Goal: Transaction & Acquisition: Download file/media

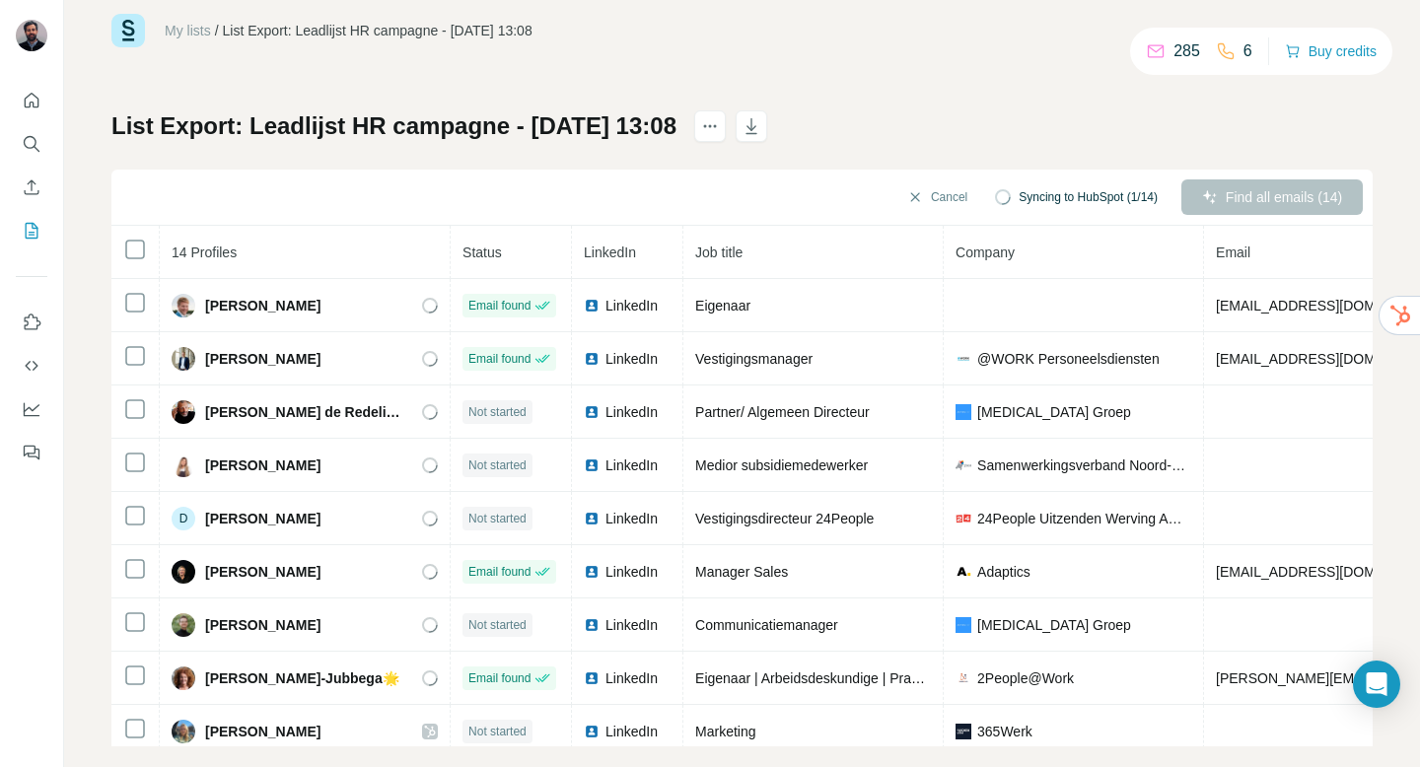
scroll to position [60, 0]
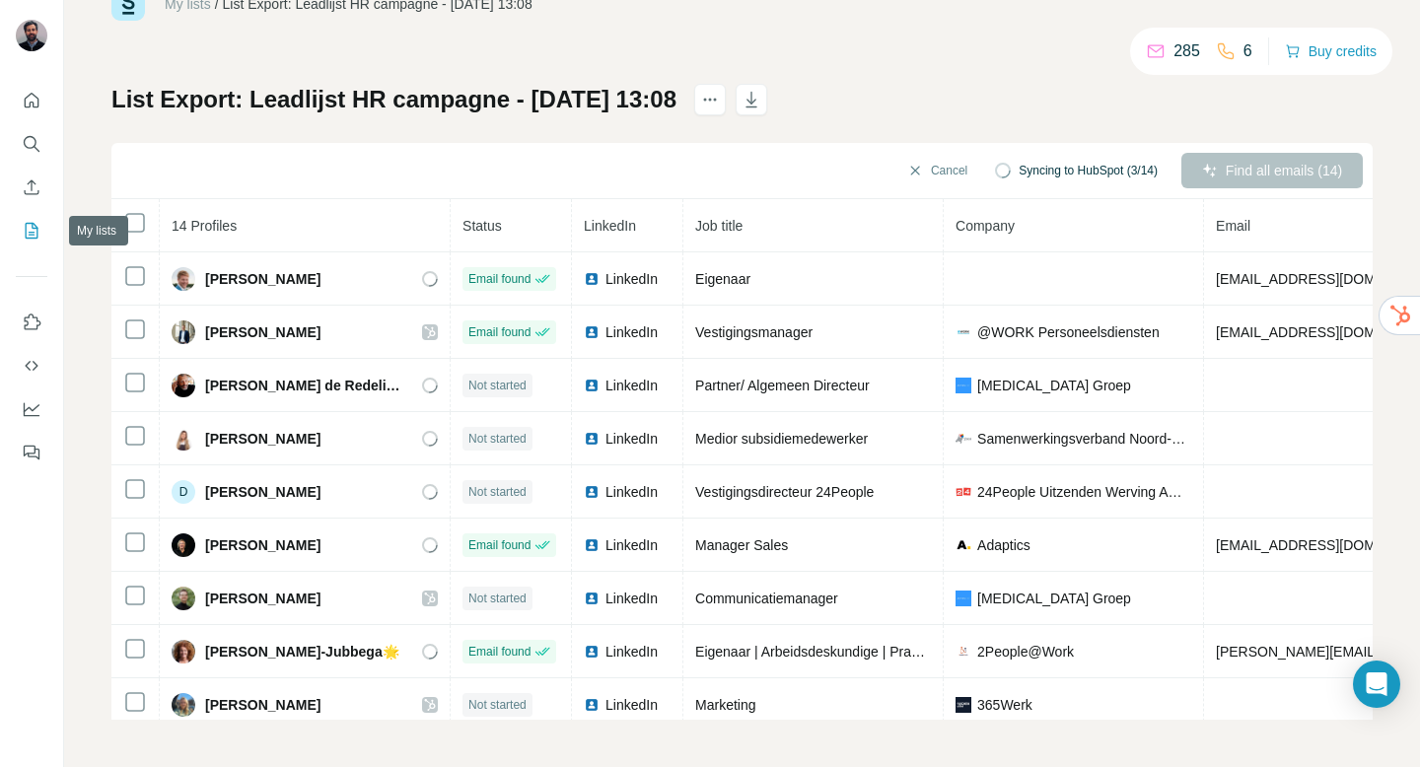
click at [29, 237] on icon "My lists" at bounding box center [32, 231] width 20 height 20
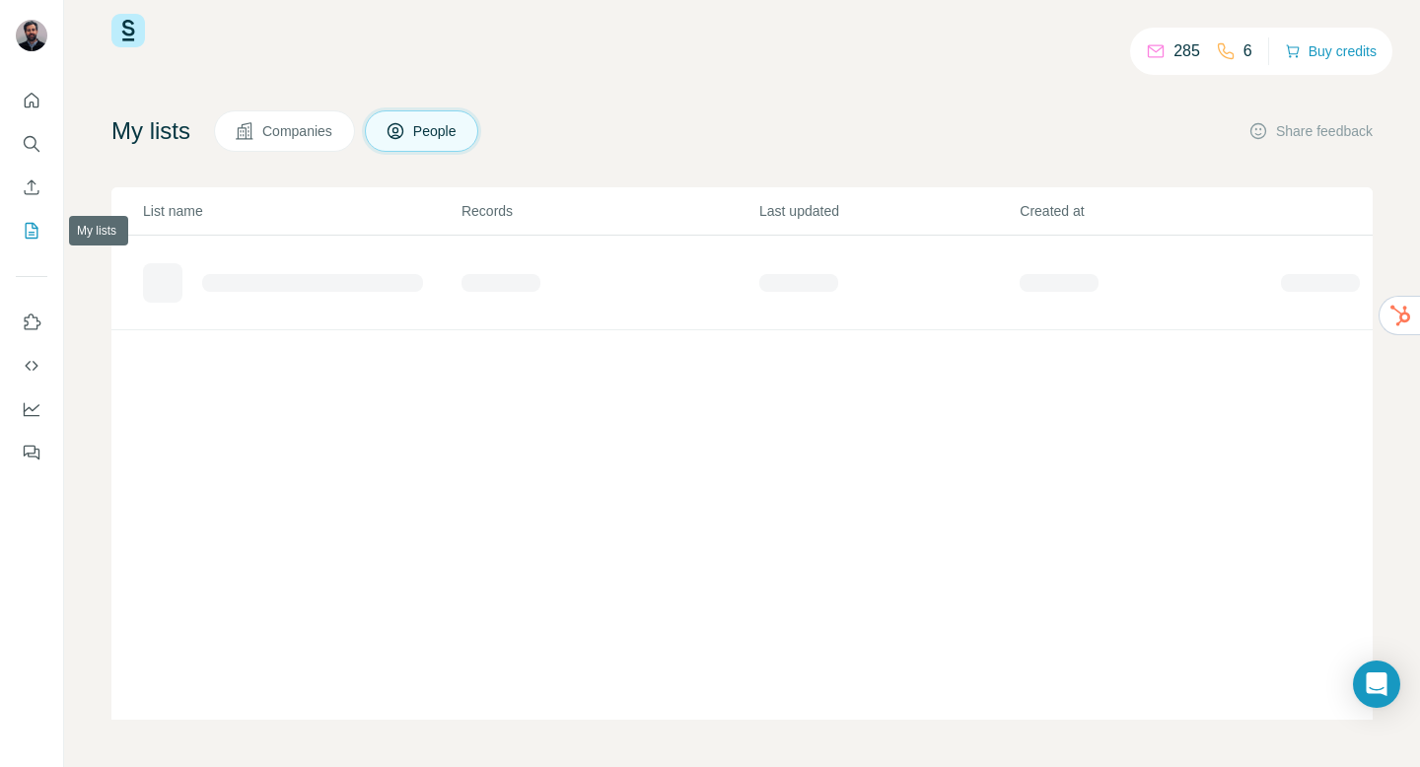
scroll to position [34, 0]
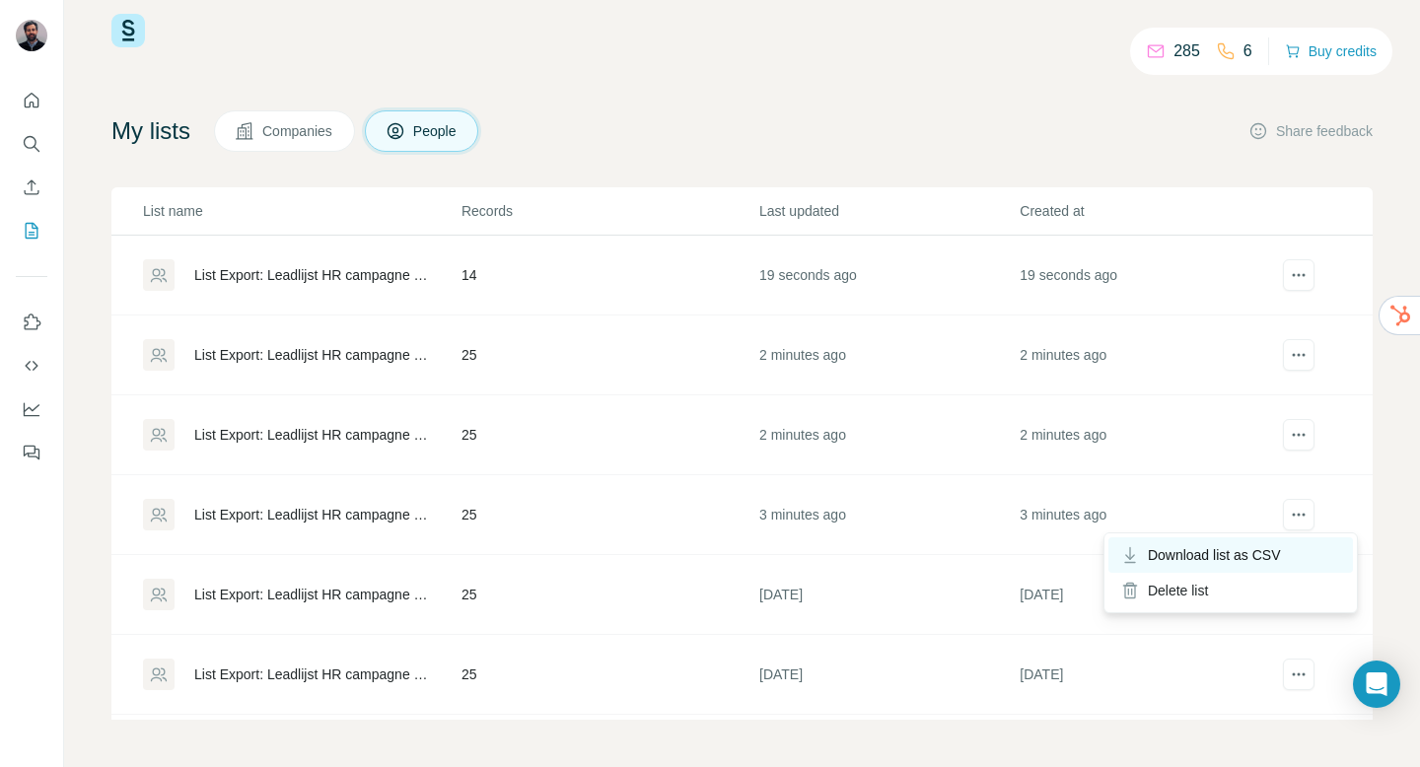
click at [1280, 550] on span "Download list as CSV" at bounding box center [1214, 555] width 133 height 20
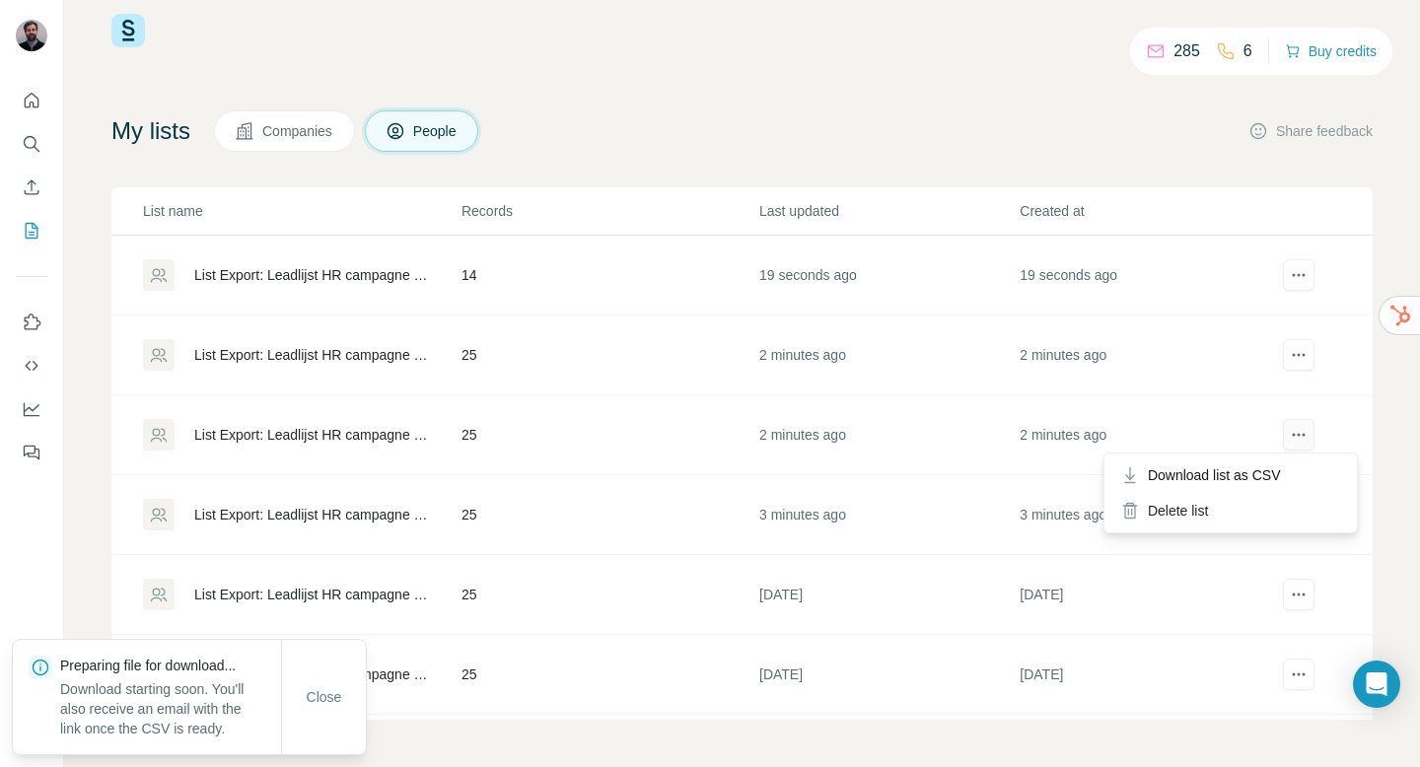
click at [1312, 442] on button "actions" at bounding box center [1299, 435] width 32 height 32
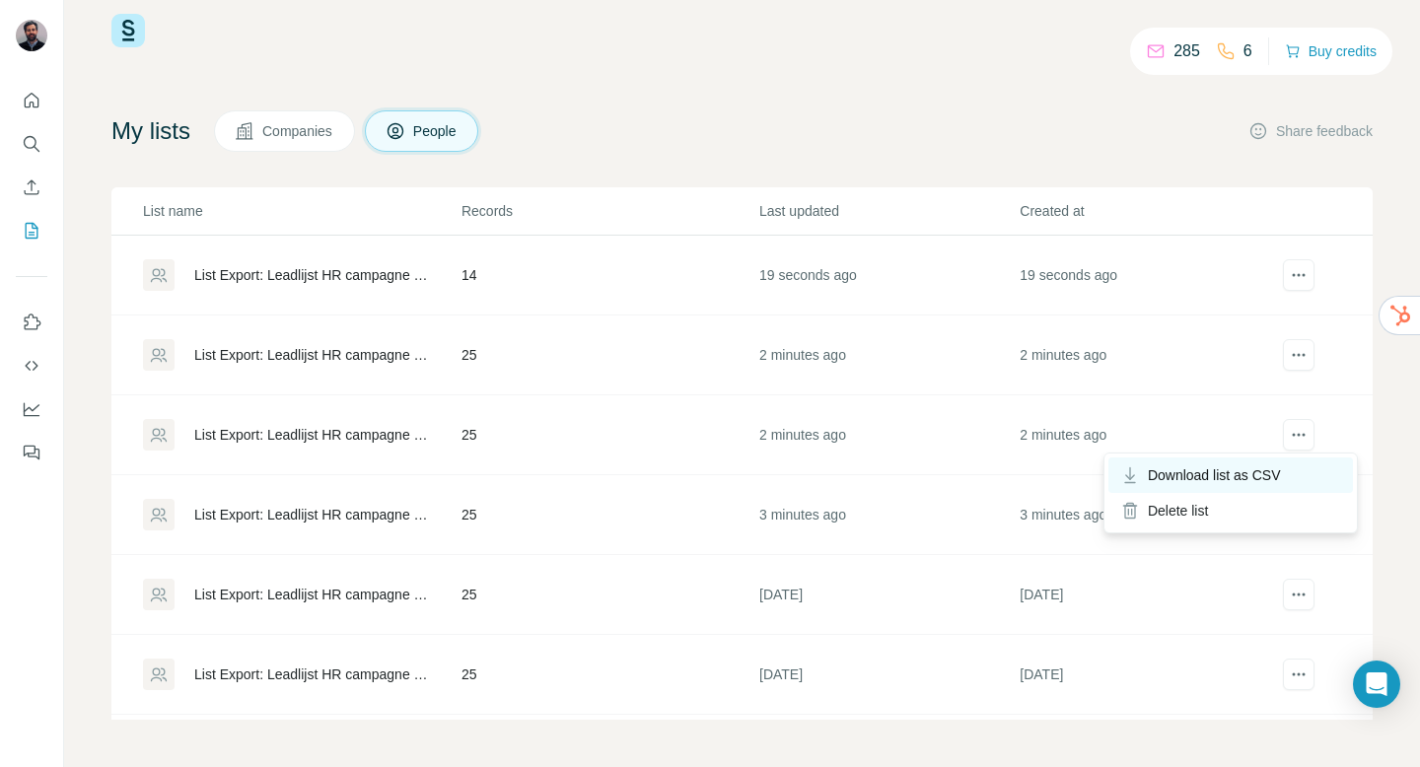
click at [1261, 471] on span "Download list as CSV" at bounding box center [1214, 475] width 133 height 20
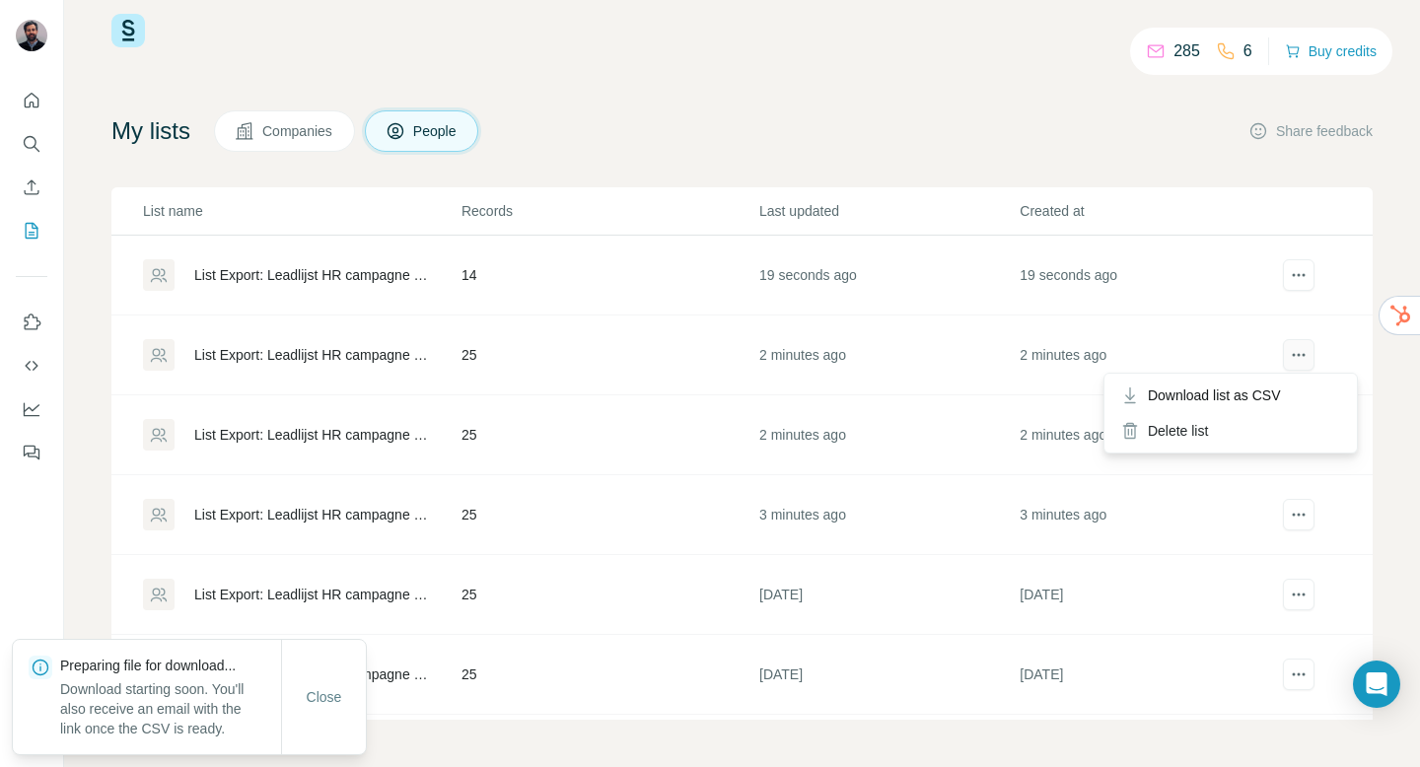
click at [1299, 360] on icon "actions" at bounding box center [1299, 355] width 20 height 20
click at [1294, 356] on icon "actions" at bounding box center [1299, 355] width 20 height 20
click at [1271, 391] on span "Download list as CSV" at bounding box center [1214, 396] width 133 height 20
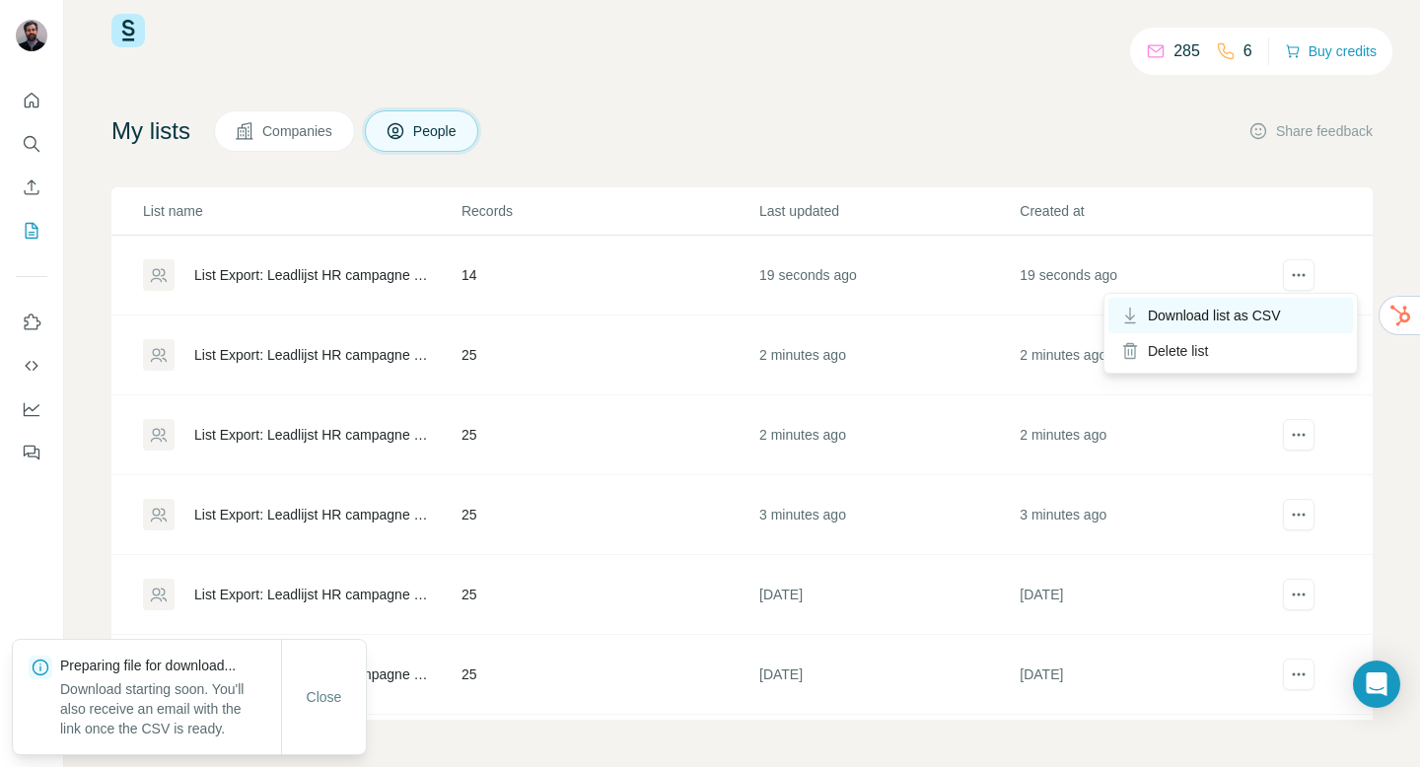
click at [1261, 311] on span "Download list as CSV" at bounding box center [1214, 316] width 133 height 20
